Goal: Information Seeking & Learning: Learn about a topic

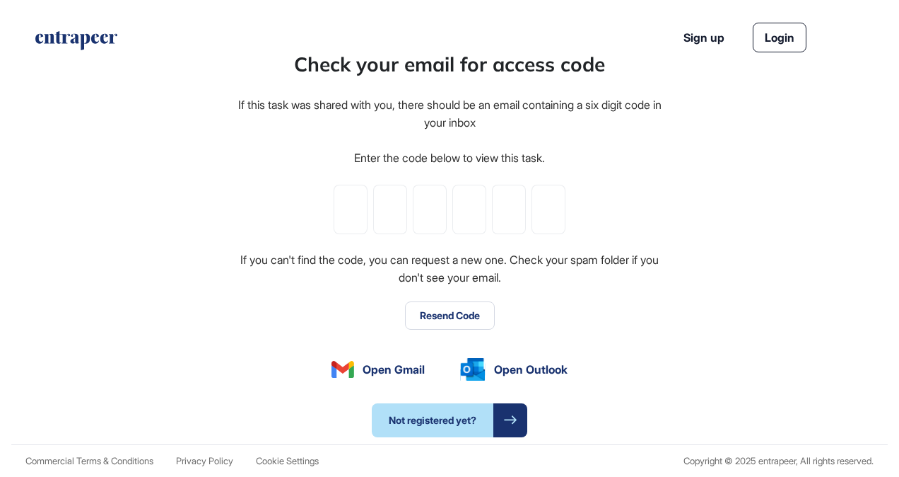
click at [366, 204] on div at bounding box center [450, 209] width 232 height 49
click at [361, 206] on input "tel" at bounding box center [351, 209] width 34 height 49
paste input "*"
type input "*"
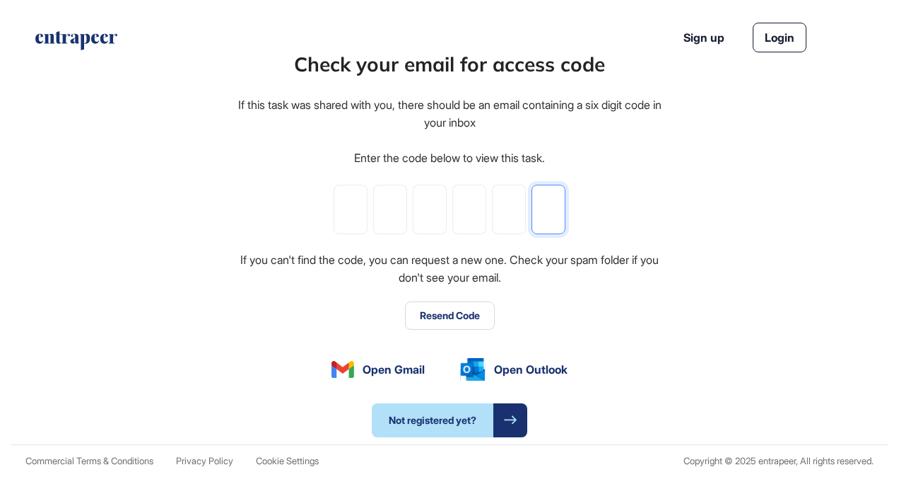
type input "*"
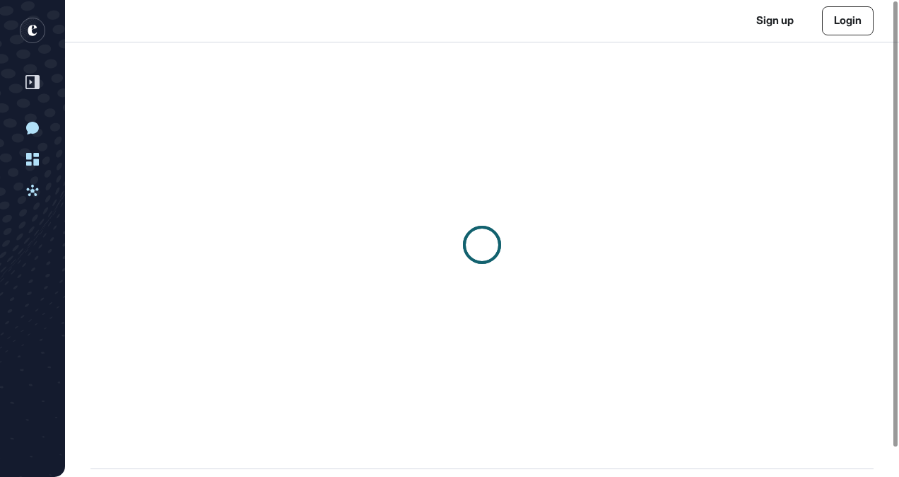
scroll to position [1, 1]
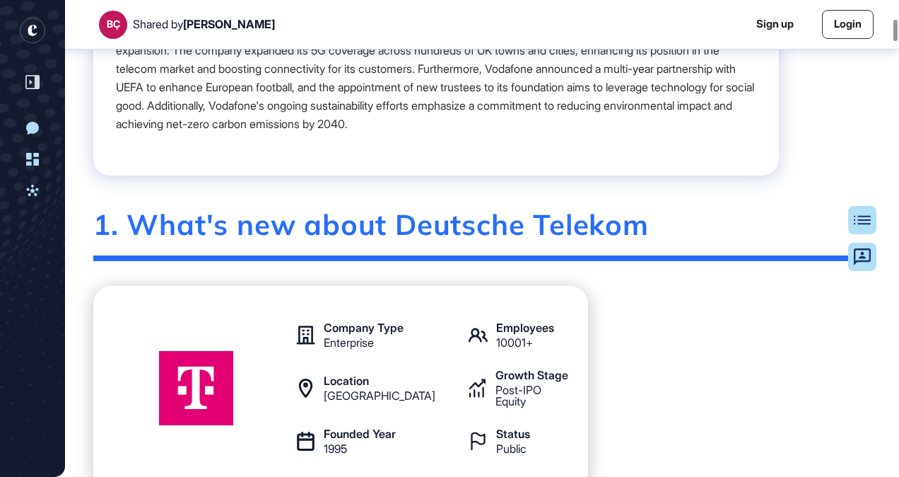
scroll to position [438, 0]
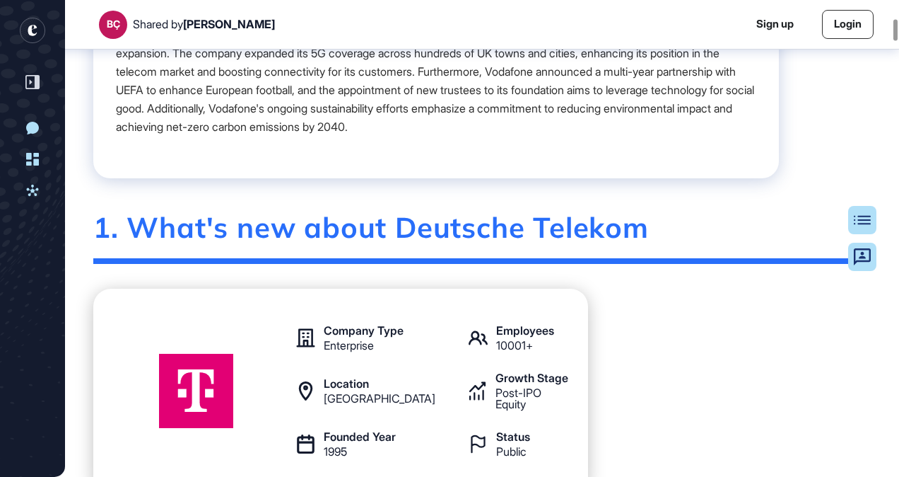
drag, startPoint x: 838, startPoint y: 0, endPoint x: 880, endPoint y: 161, distance: 166.5
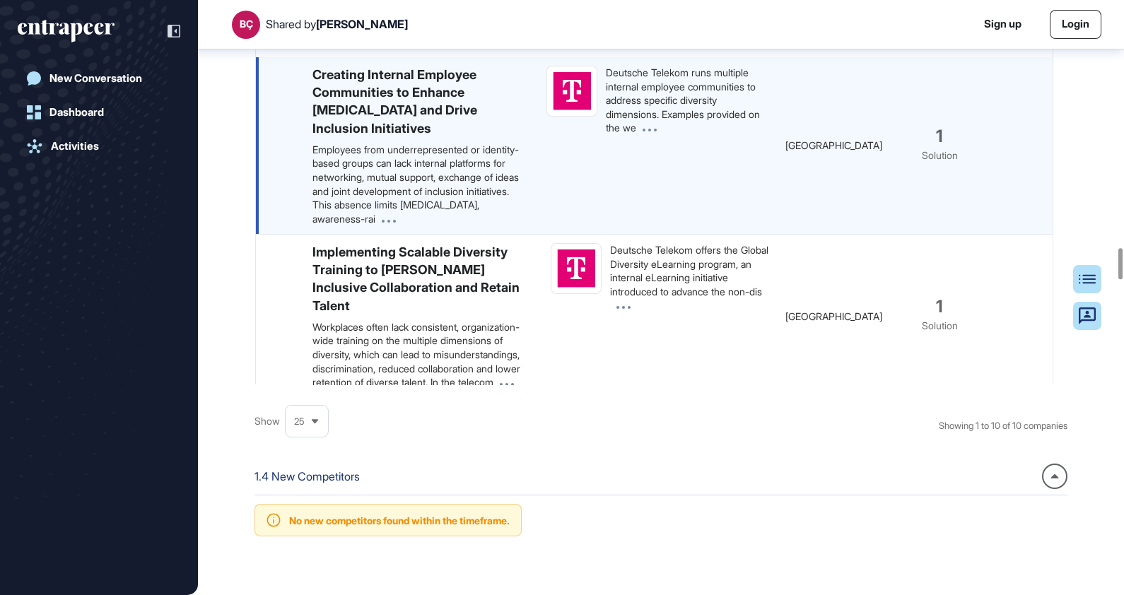
scroll to position [706, 0]
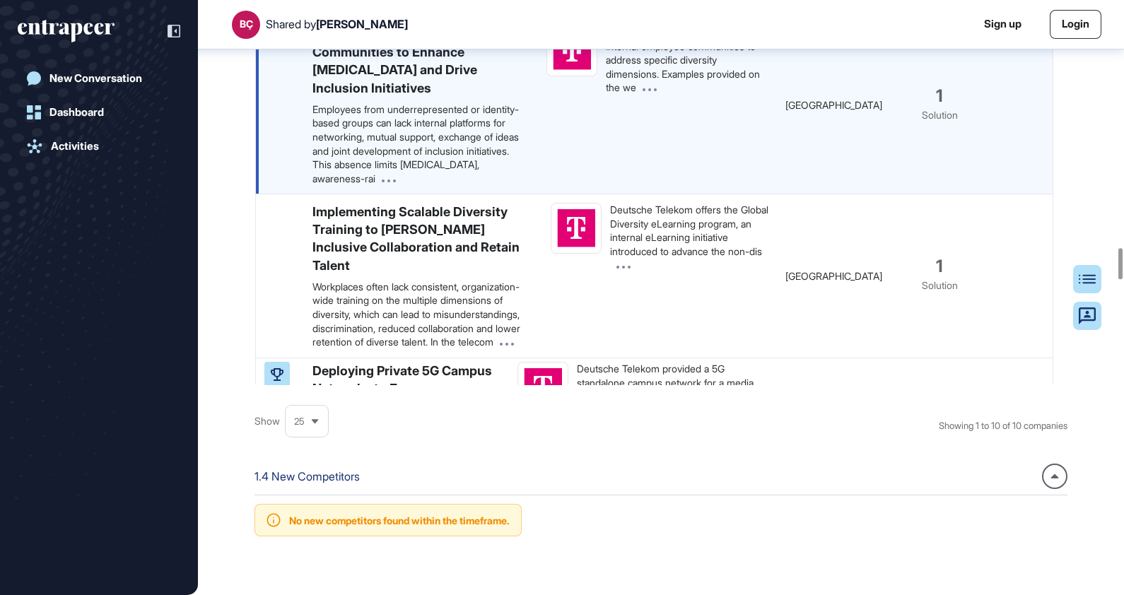
click at [643, 95] on div "Deutsche Telekom runs multiple internal employee communities to address specifi…" at bounding box center [687, 59] width 163 height 69
click at [481, 186] on p "Employees from underrepresented or identity-based groups can lack internal plat…" at bounding box center [418, 144] width 211 height 83
click at [454, 186] on p "Employees from underrepresented or identity-based groups can lack internal plat…" at bounding box center [418, 144] width 211 height 83
click at [396, 182] on icon at bounding box center [389, 181] width 14 height 3
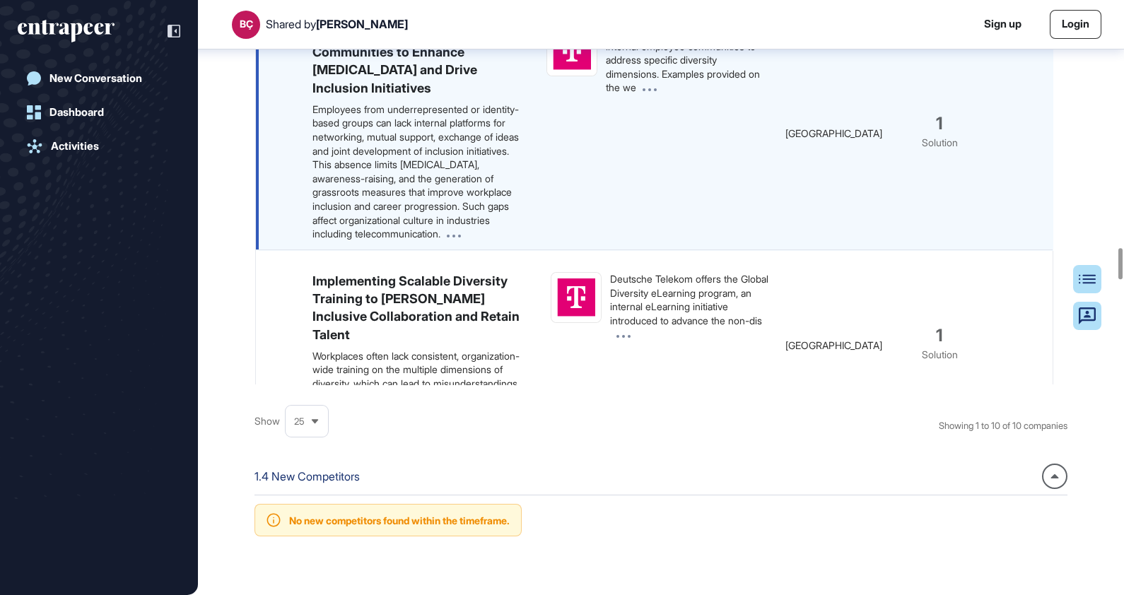
click at [460, 238] on icon at bounding box center [454, 236] width 14 height 3
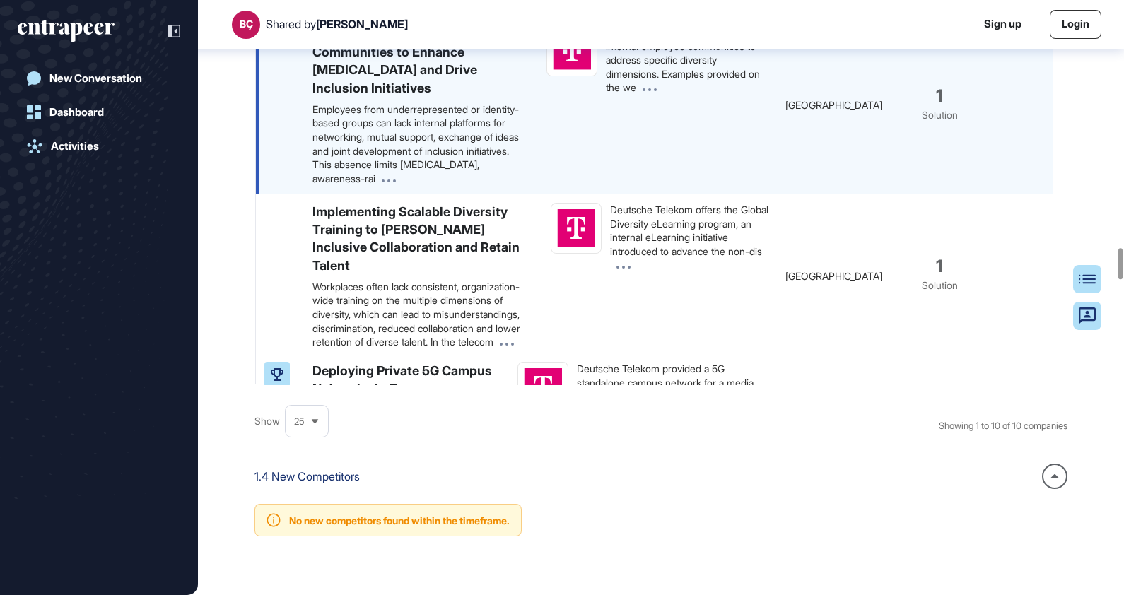
click at [396, 185] on span at bounding box center [385, 179] width 21 height 12
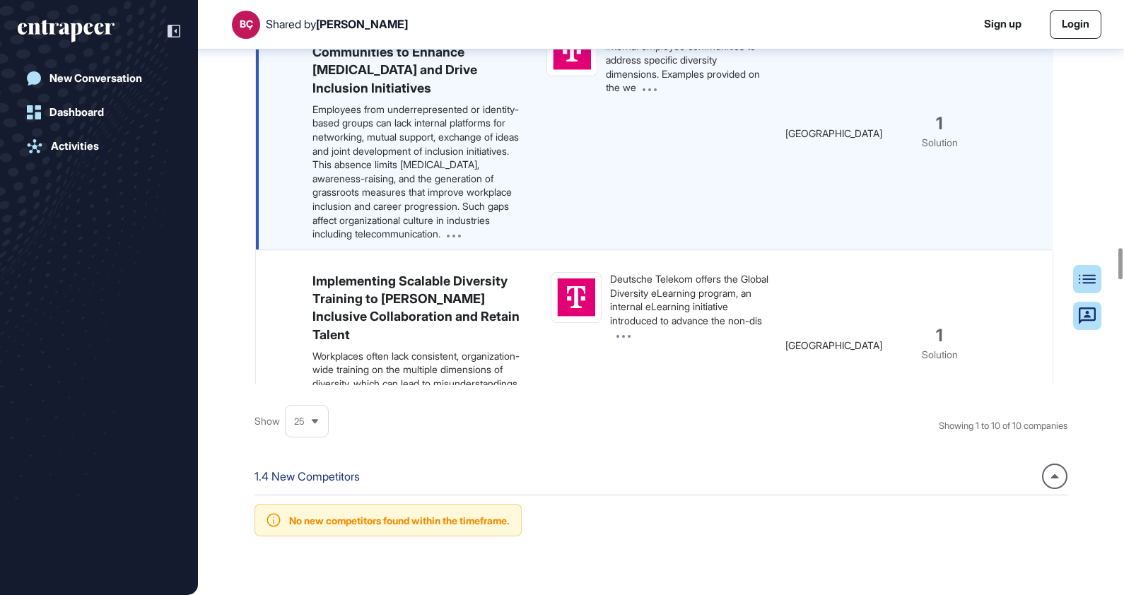
click at [643, 92] on icon at bounding box center [650, 90] width 14 height 3
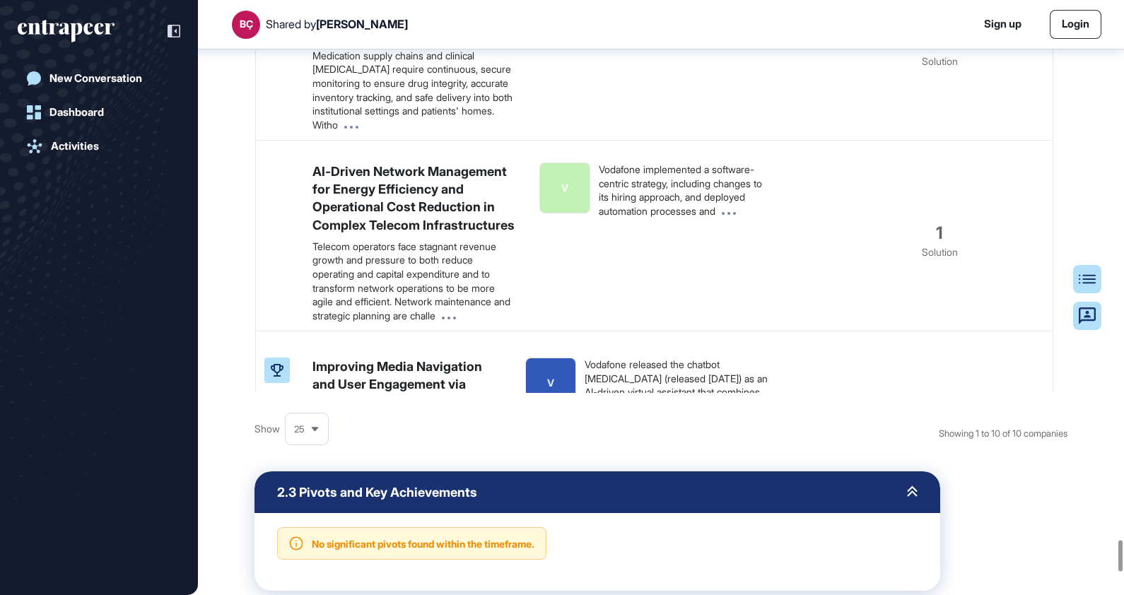
scroll to position [1237, 0]
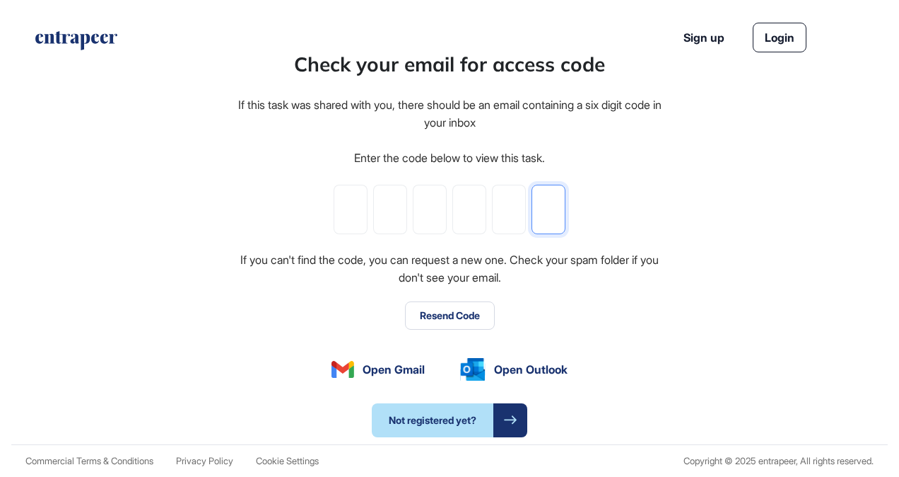
paste input "*"
type input "*"
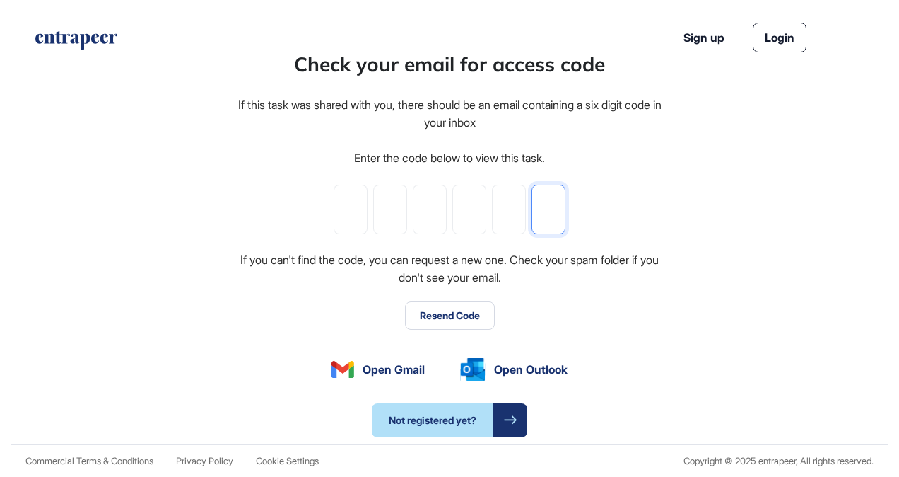
type input "*"
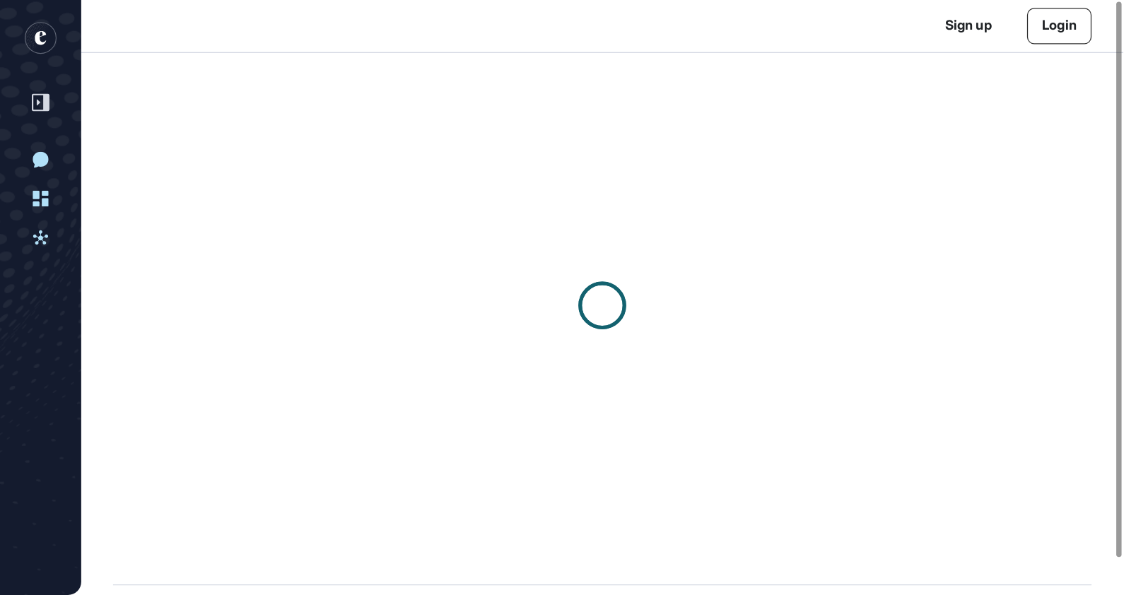
scroll to position [1, 1]
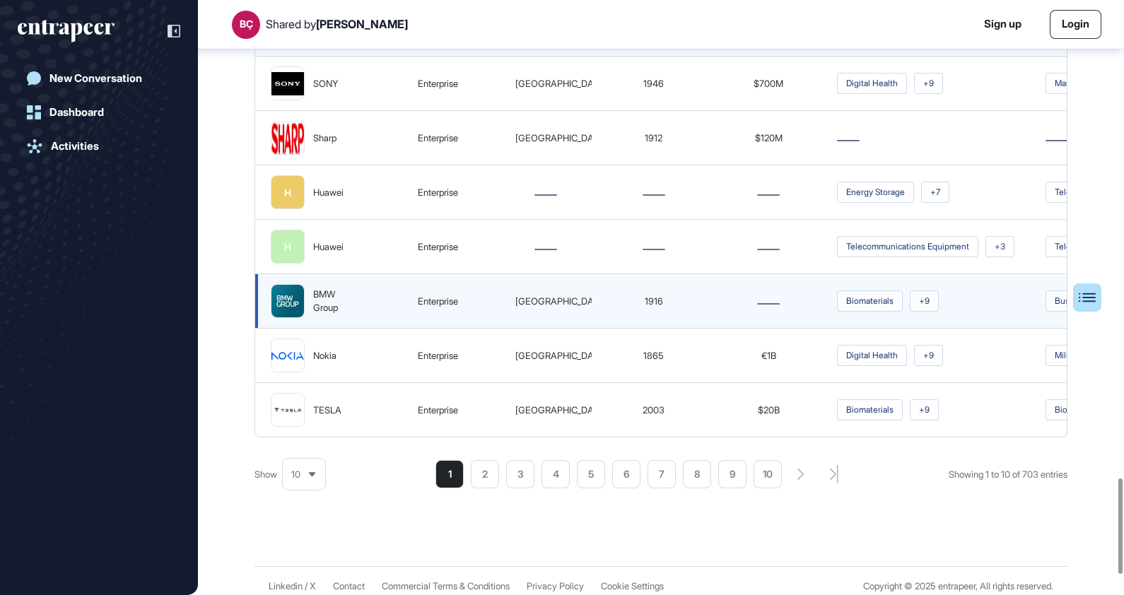
scroll to position [2824, 0]
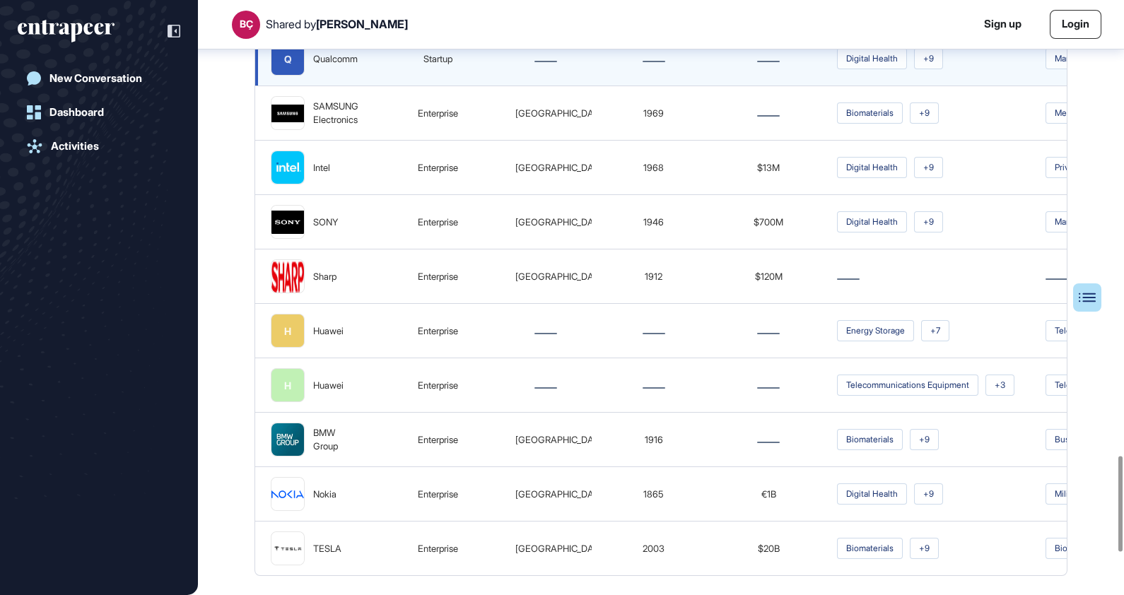
click at [578, 66] on div at bounding box center [546, 59] width 72 height 14
click at [317, 66] on div "Qualcomm" at bounding box center [335, 59] width 45 height 14
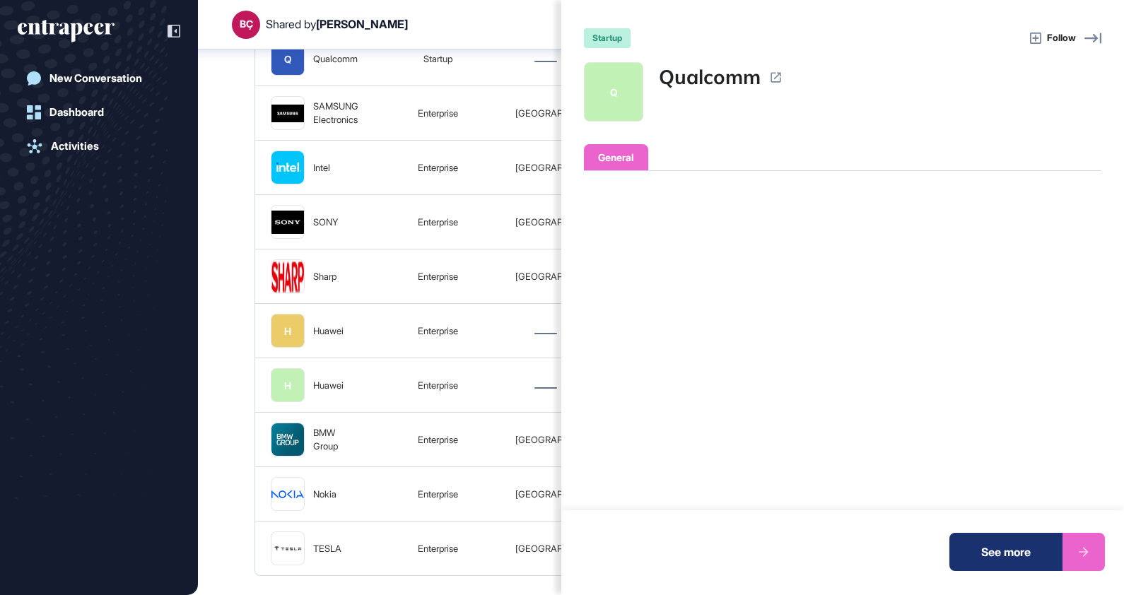
click at [899, 476] on div "See more" at bounding box center [1006, 552] width 113 height 38
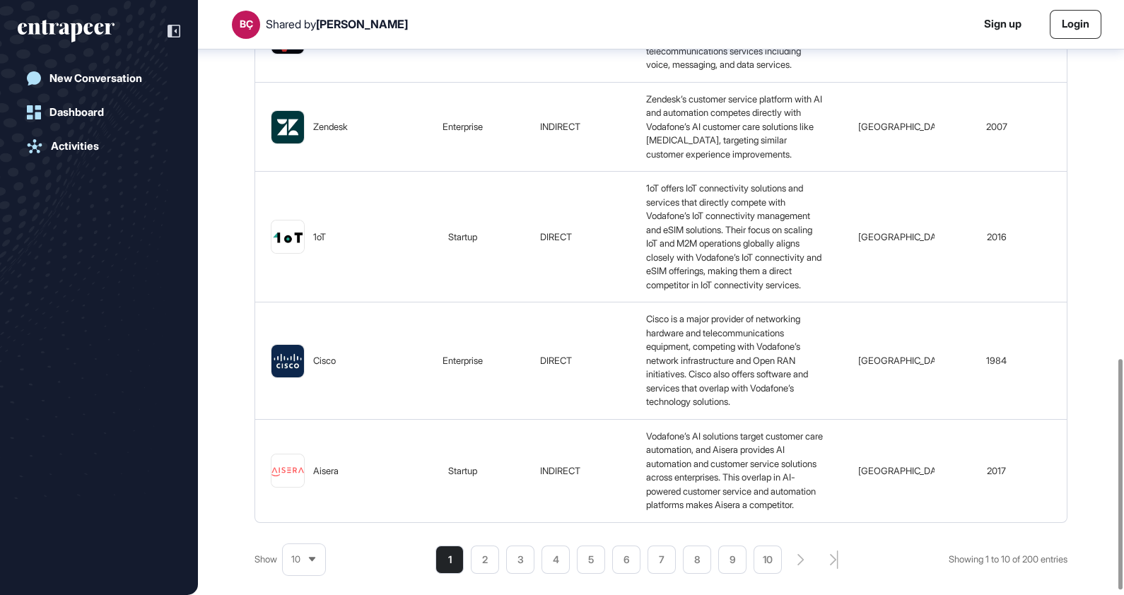
scroll to position [936, 0]
